Goal: Task Accomplishment & Management: Complete application form

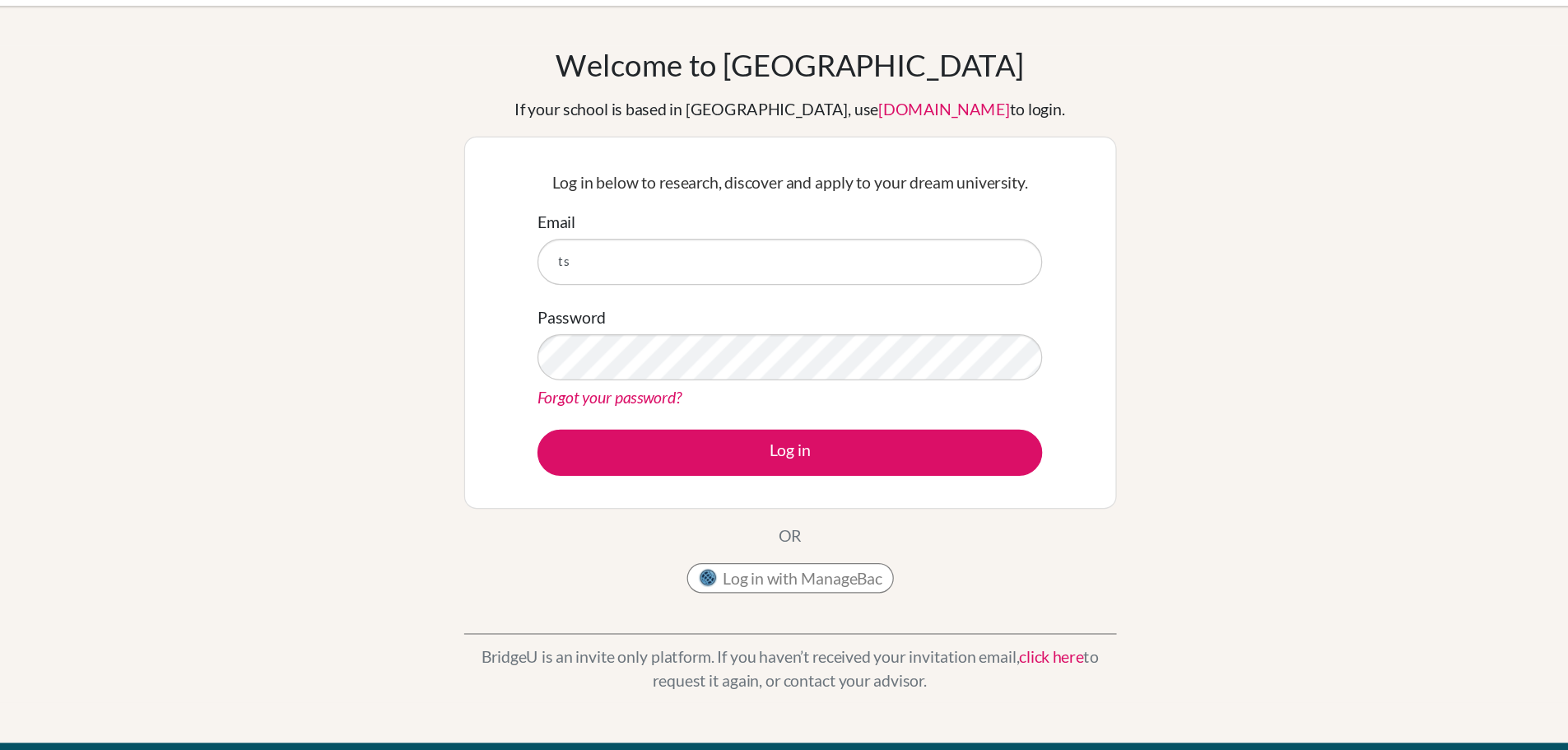
type input "t"
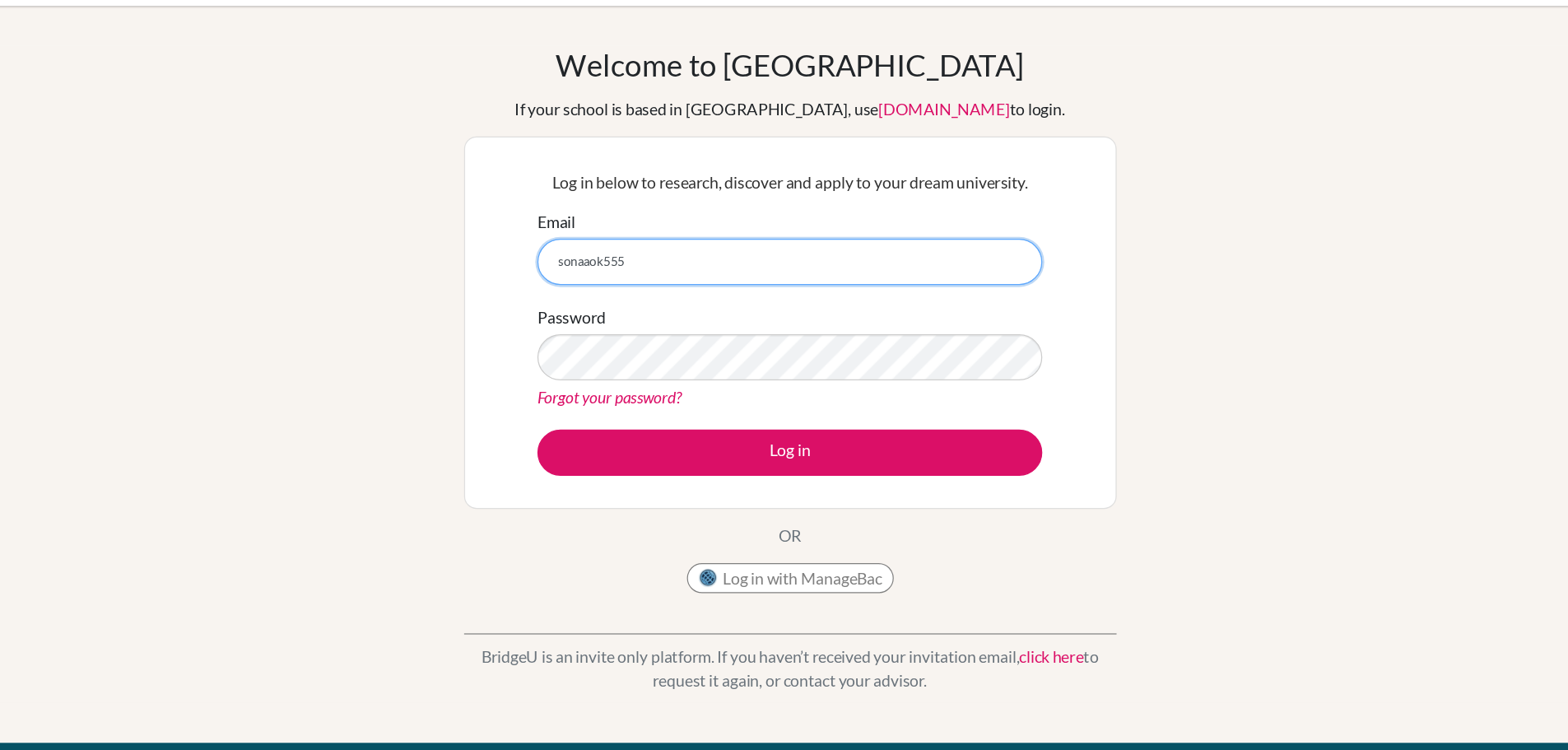
click at [829, 258] on input "sonaaok555" at bounding box center [784, 259] width 414 height 38
type input "[EMAIL_ADDRESS][DOMAIN_NAME]"
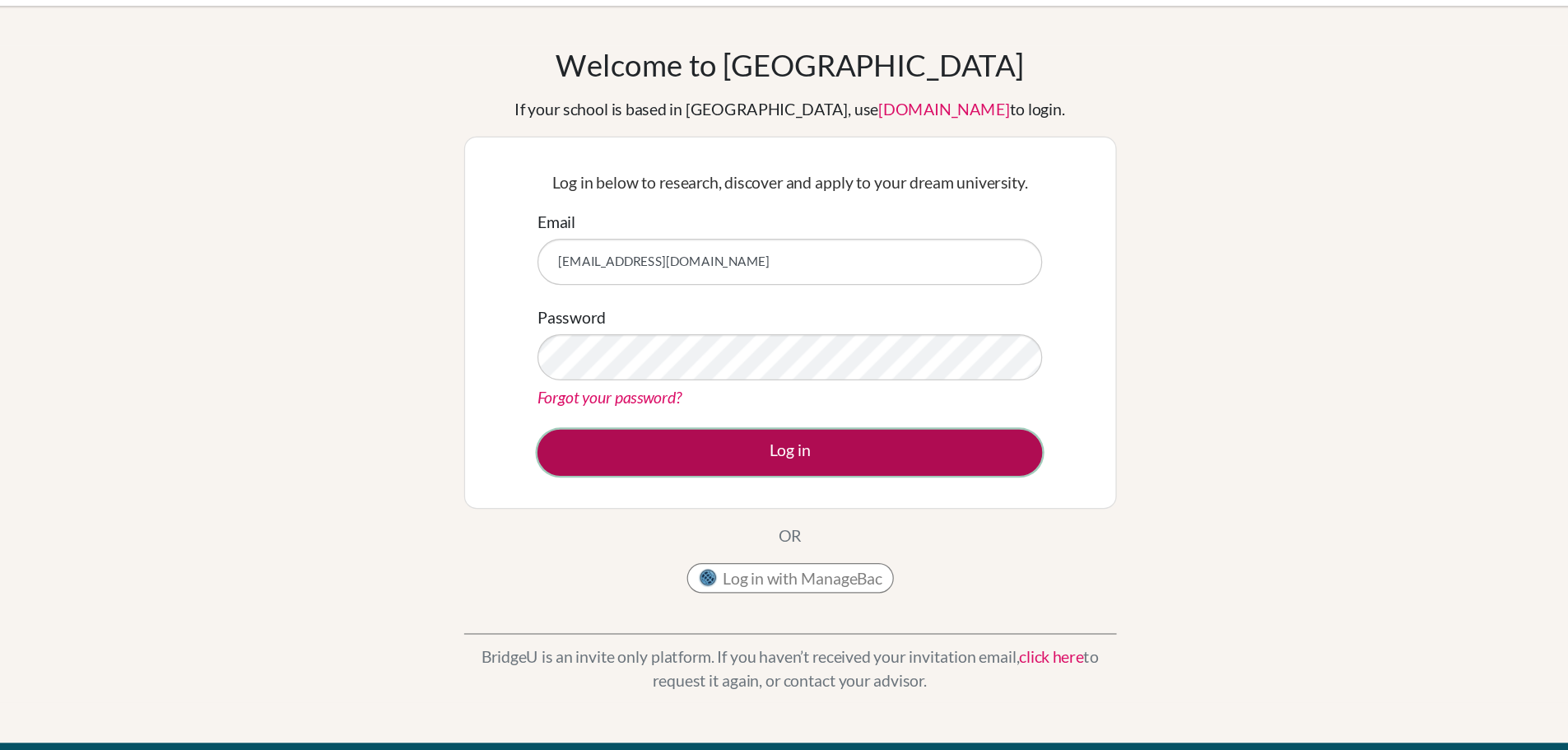
click at [793, 415] on button "Log in" at bounding box center [784, 416] width 414 height 38
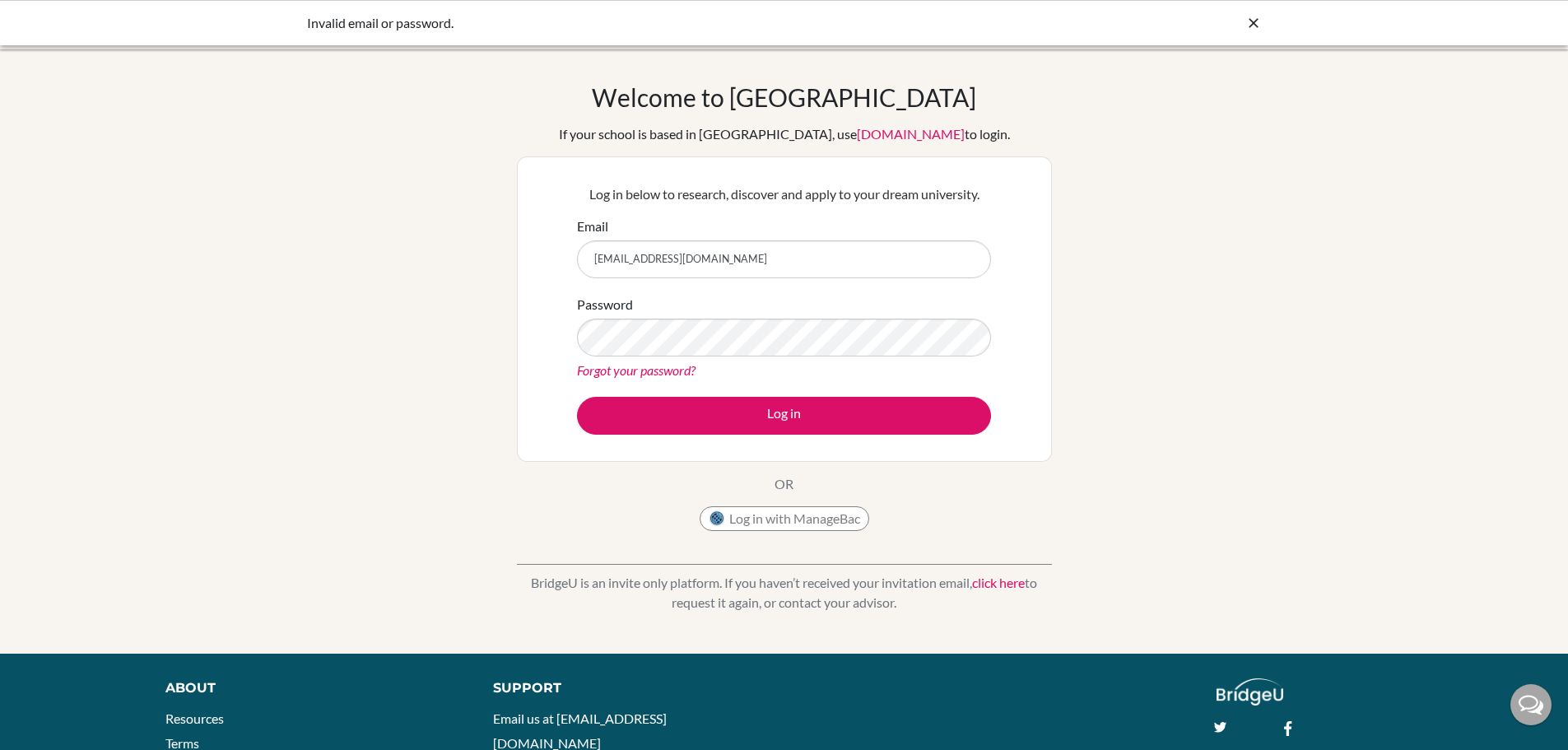
click at [778, 257] on input "[EMAIL_ADDRESS][DOMAIN_NAME]" at bounding box center [784, 259] width 414 height 38
type input "[EMAIL_ADDRESS][DOMAIN_NAME]"
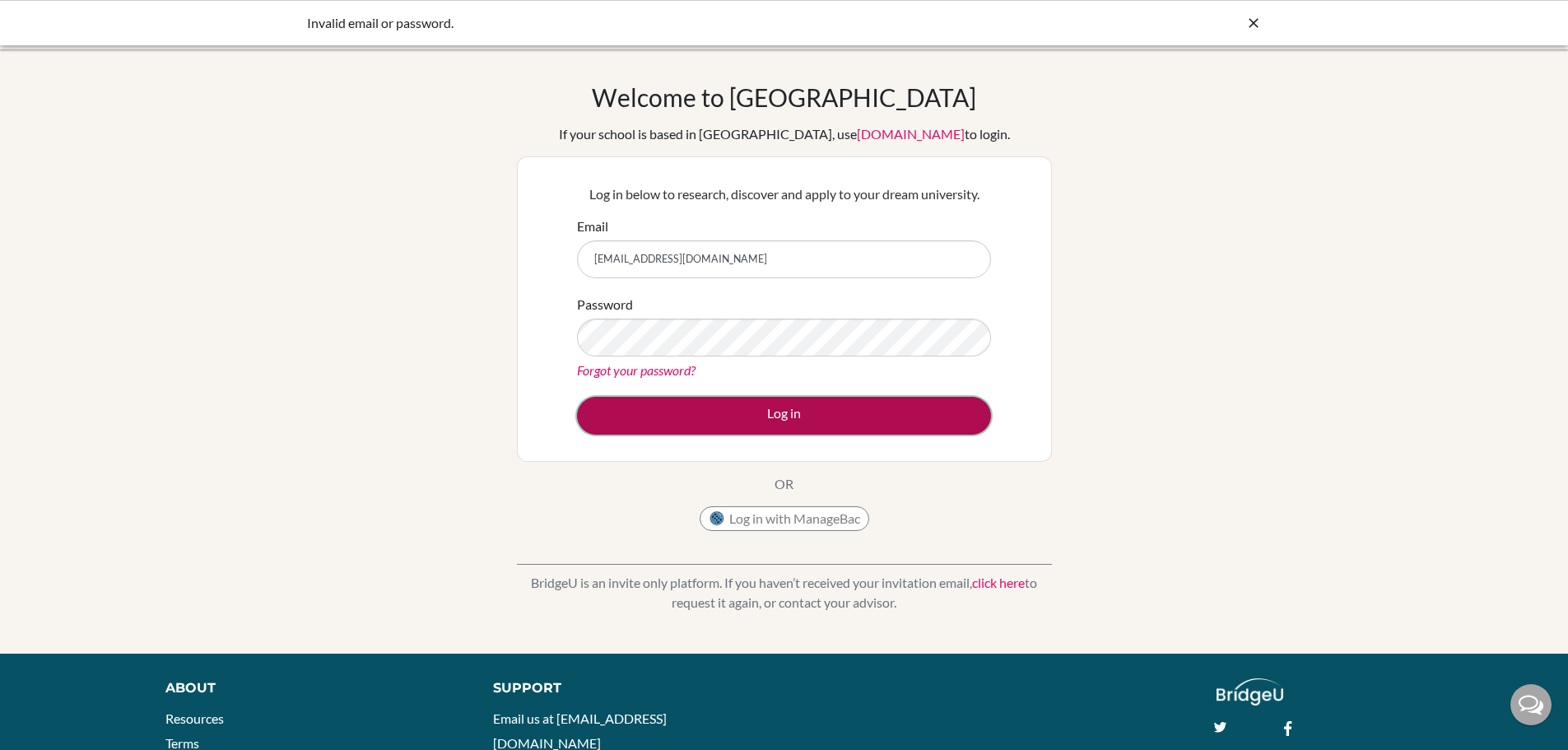
click at [826, 404] on button "Log in" at bounding box center [784, 416] width 414 height 38
